Goal: Navigation & Orientation: Find specific page/section

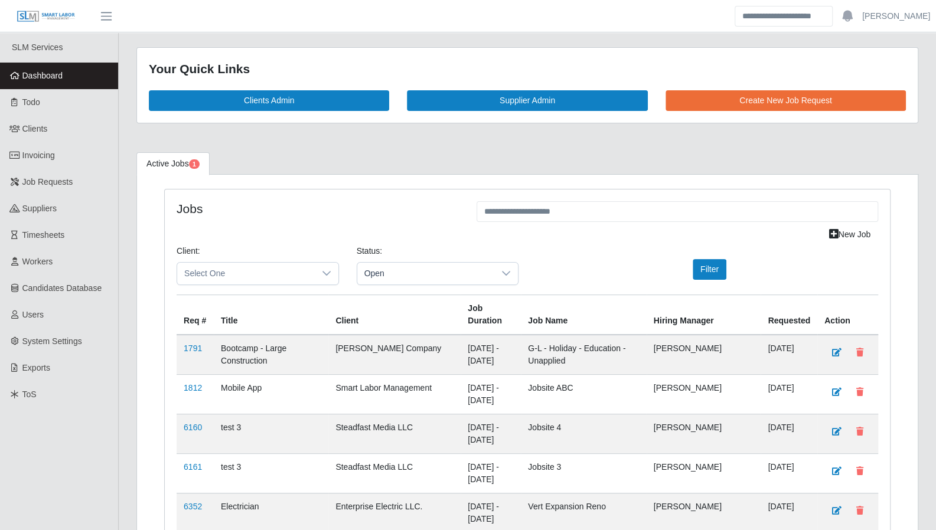
click at [41, 76] on span "Dashboard" at bounding box center [42, 75] width 41 height 9
click at [56, 71] on span "Dashboard" at bounding box center [42, 75] width 41 height 9
click at [53, 97] on link "Todo" at bounding box center [59, 102] width 118 height 27
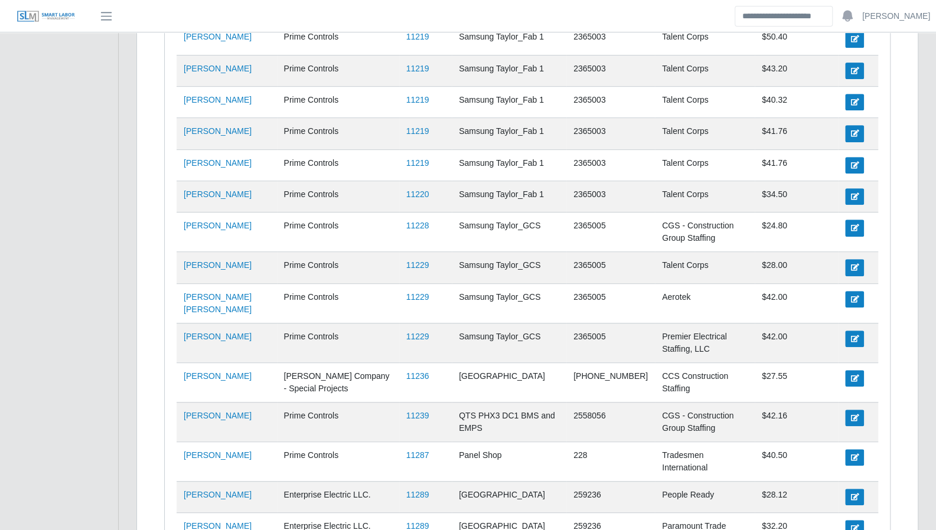
scroll to position [3172, 0]
